Goal: Task Accomplishment & Management: Complete application form

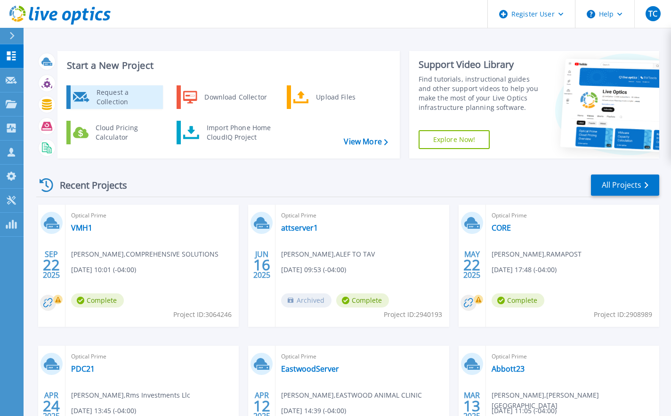
click at [119, 96] on div "Request a Collection" at bounding box center [126, 97] width 69 height 19
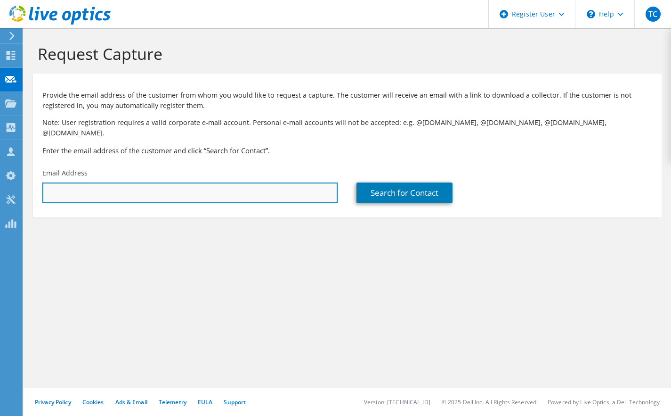
click at [256, 191] on input "text" at bounding box center [189, 192] width 295 height 21
paste input "jon.barnhart@ewrinc.com"
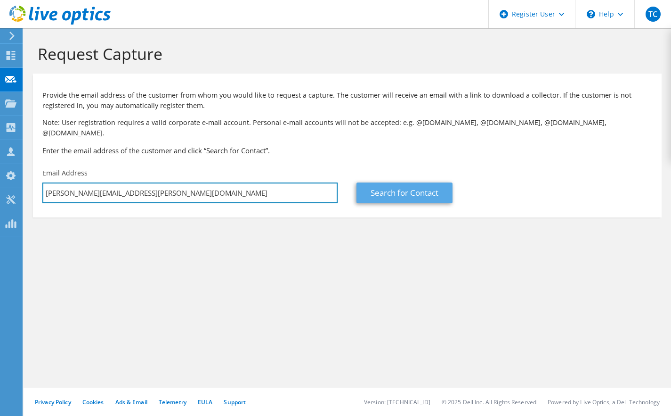
type input "jon.barnhart@ewrinc.com"
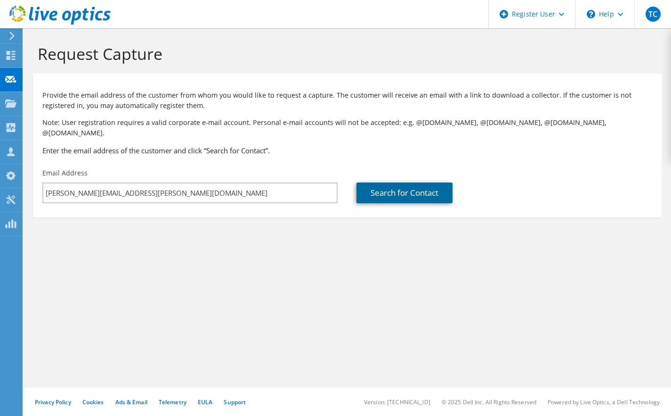
drag, startPoint x: 408, startPoint y: 187, endPoint x: 414, endPoint y: 179, distance: 9.7
click at [408, 185] on link "Search for Contact" at bounding box center [405, 192] width 96 height 21
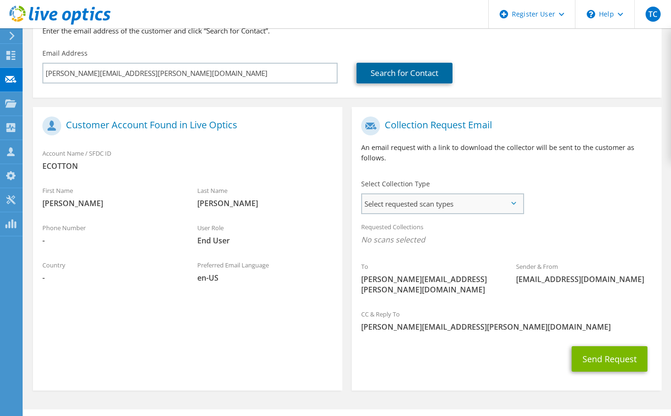
scroll to position [121, 0]
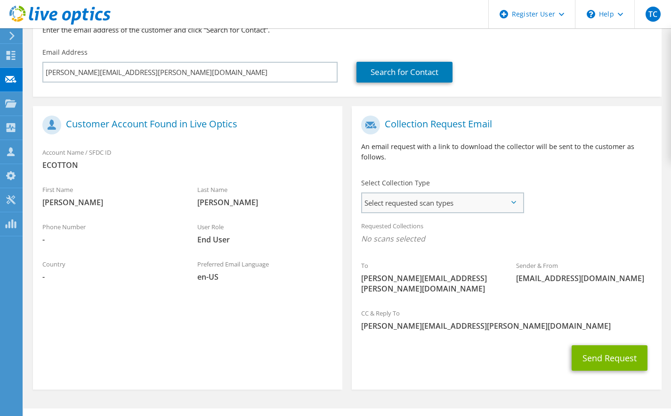
click at [403, 193] on span "Select requested scan types" at bounding box center [442, 202] width 160 height 19
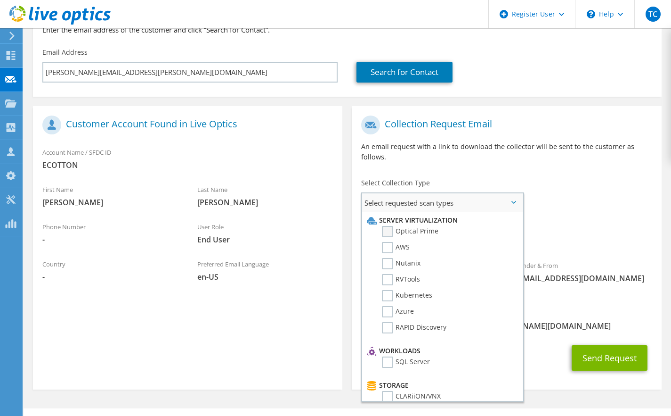
click at [408, 226] on label "Optical Prime" at bounding box center [410, 231] width 57 height 11
click at [0, 0] on input "Optical Prime" at bounding box center [0, 0] width 0 height 0
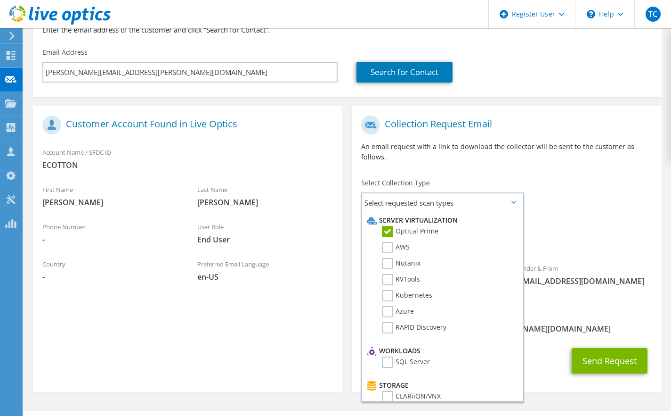
click at [650, 216] on div "Requested Collections No scans selected Optical Prime" at bounding box center [507, 235] width 310 height 38
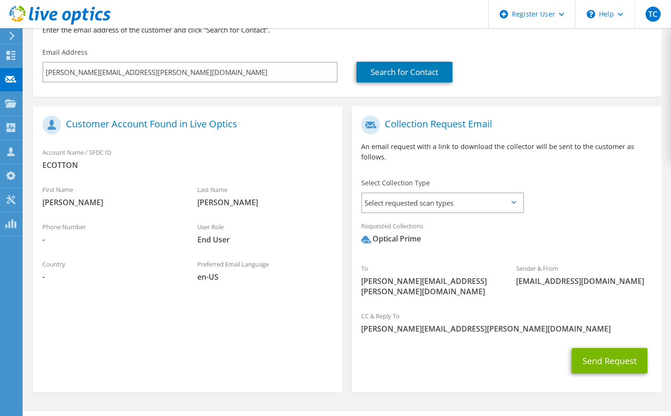
scroll to position [123, 0]
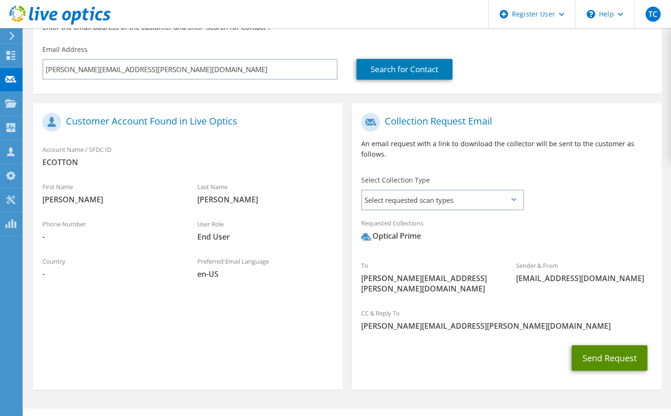
click at [612, 345] on button "Send Request" at bounding box center [610, 357] width 76 height 25
